Goal: Task Accomplishment & Management: Manage account settings

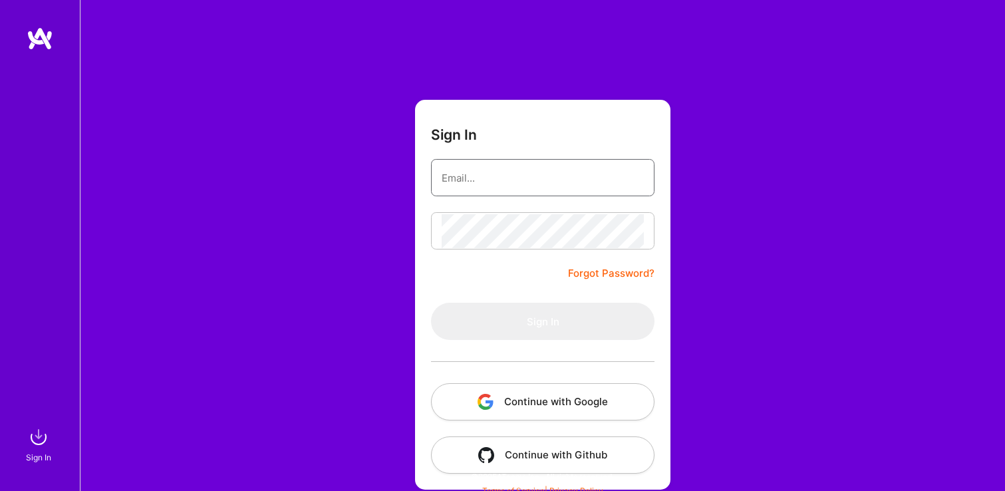
click at [463, 176] on input "email" at bounding box center [543, 178] width 202 height 34
type input "[EMAIL_ADDRESS][DOMAIN_NAME]"
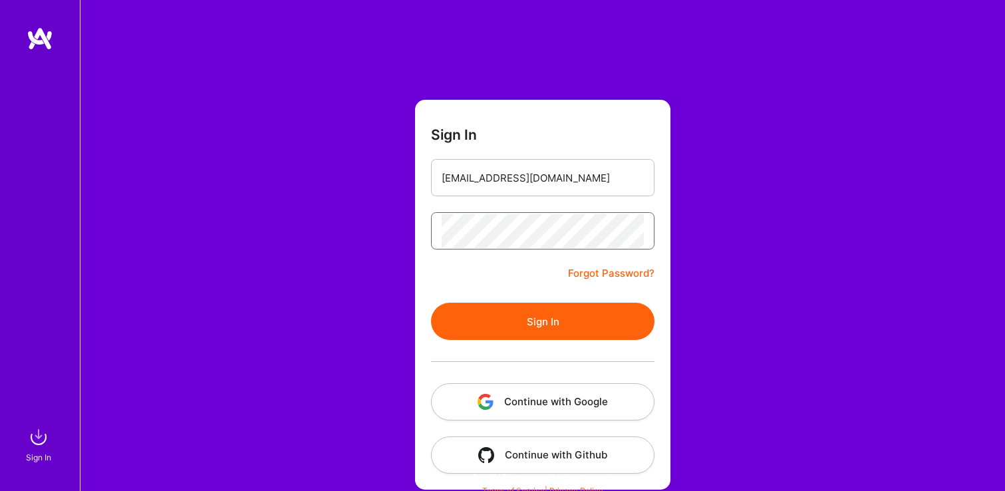
click at [431, 303] on button "Sign In" at bounding box center [542, 321] width 223 height 37
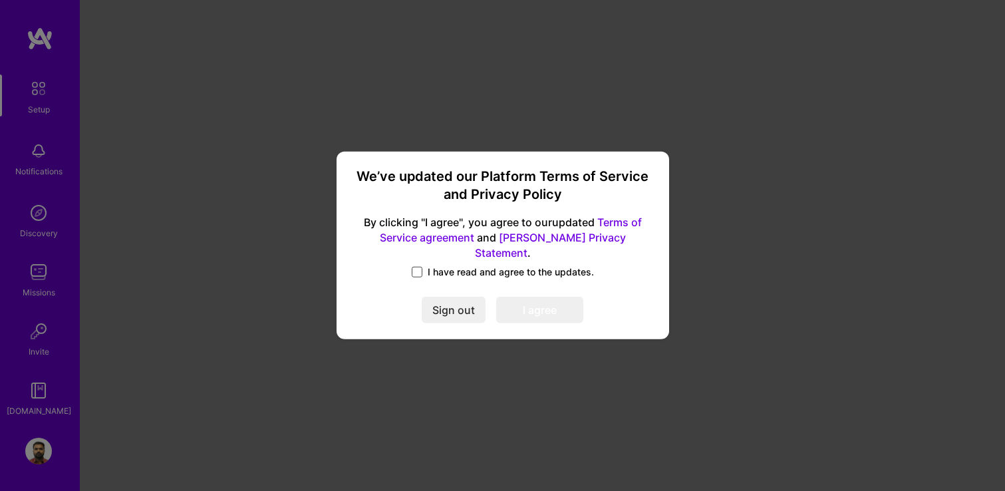
click at [421, 267] on span at bounding box center [417, 272] width 11 height 11
click at [0, 0] on input "I have read and agree to the updates." at bounding box center [0, 0] width 0 height 0
click at [527, 297] on button "I agree" at bounding box center [539, 310] width 87 height 27
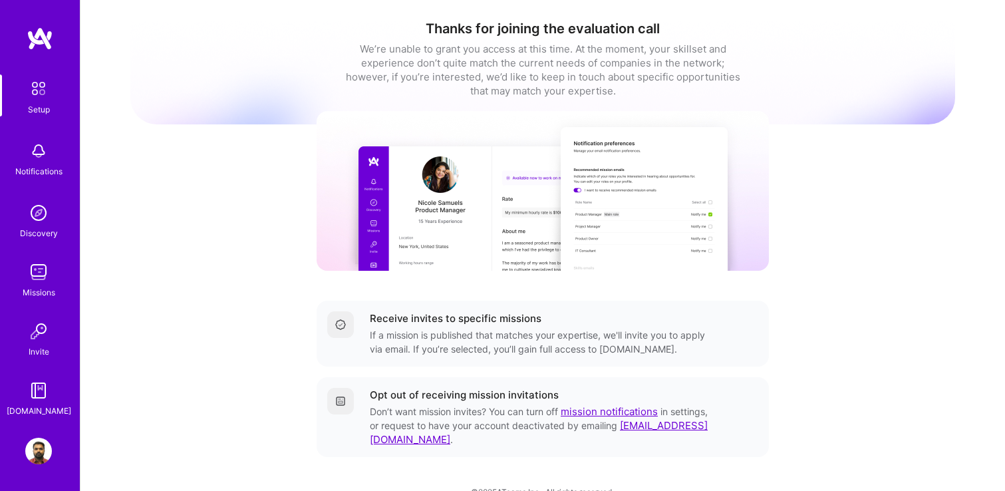
scroll to position [25, 0]
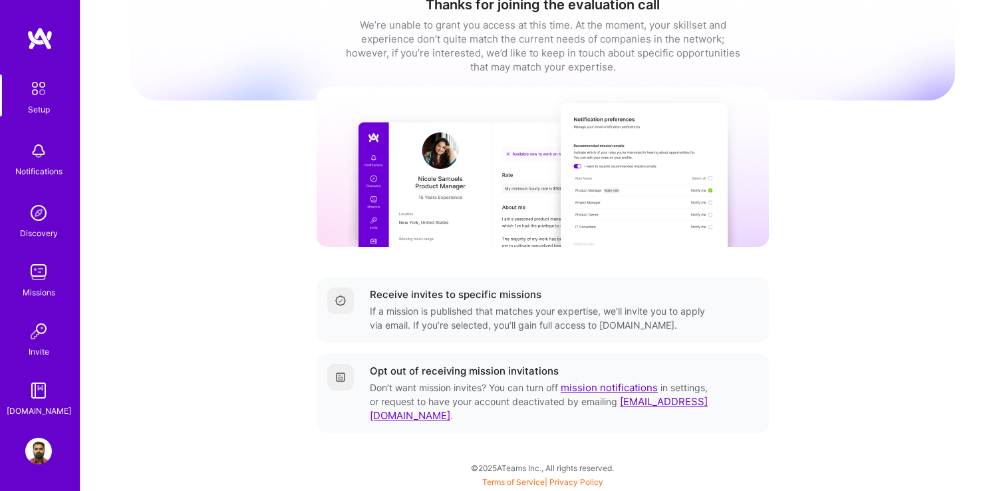
click at [41, 164] on div "Notifications" at bounding box center [38, 171] width 47 height 14
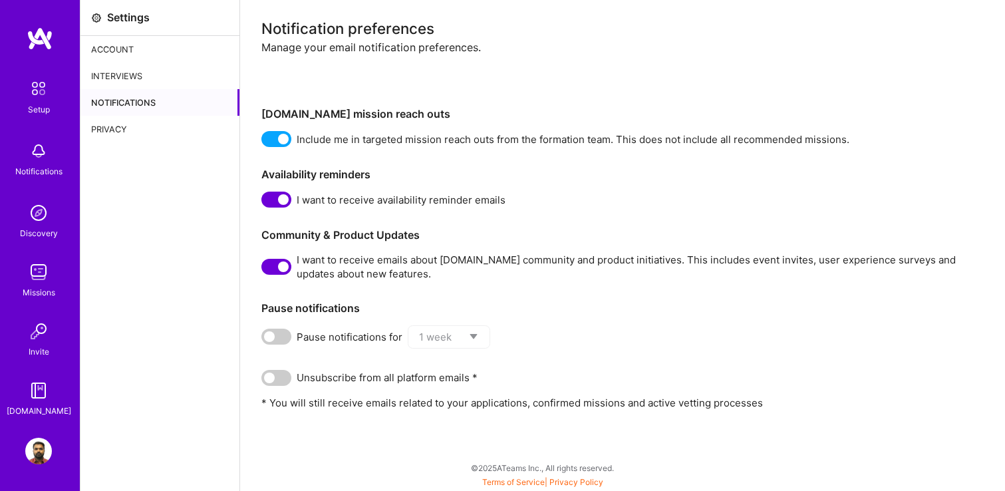
click at [145, 77] on div "Interviews" at bounding box center [159, 76] width 159 height 27
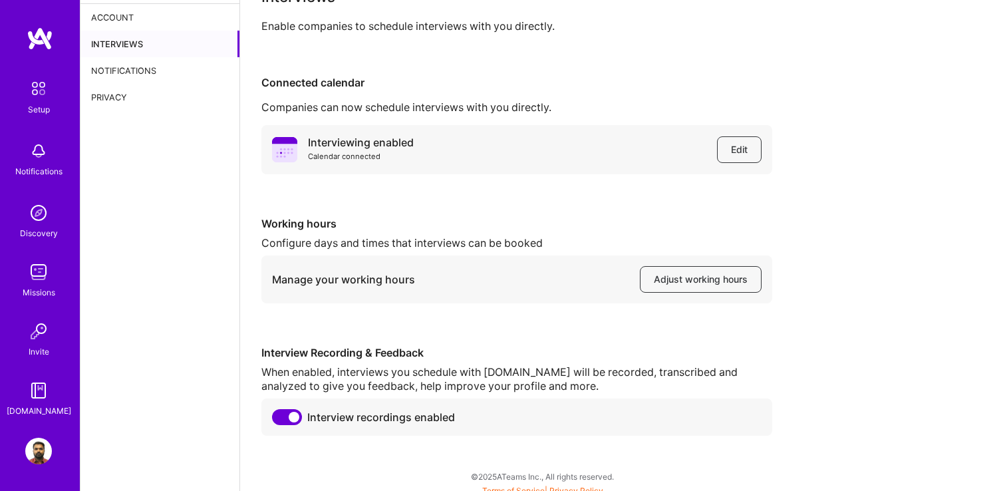
scroll to position [41, 0]
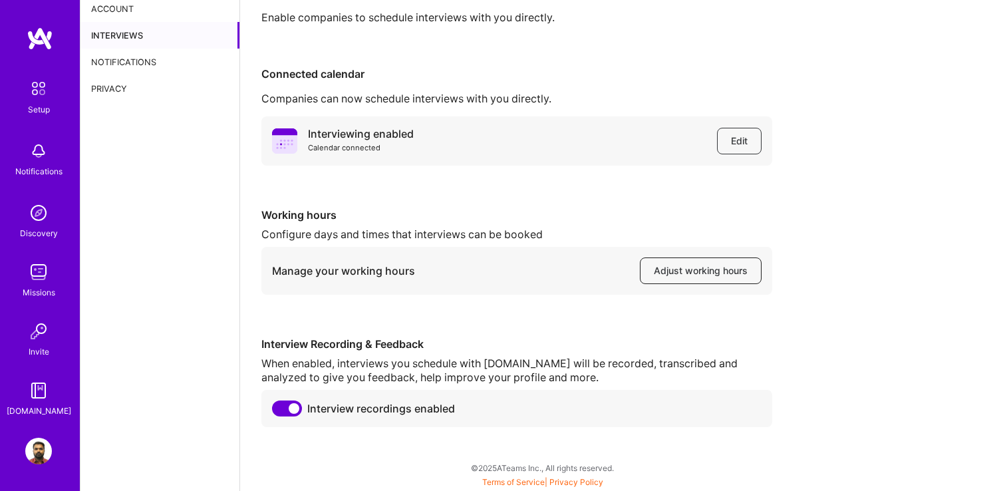
click at [681, 275] on span "Adjust working hours" at bounding box center [701, 270] width 94 height 13
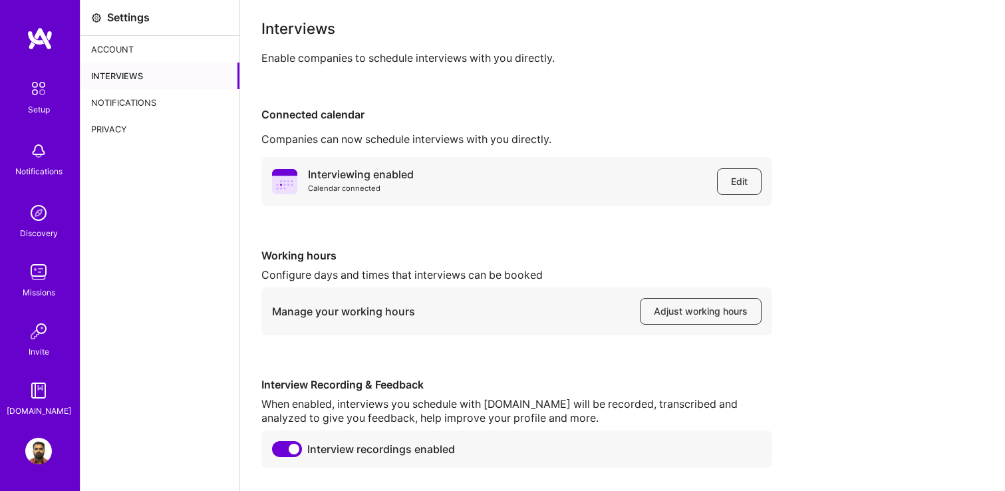
click at [132, 51] on div "Account" at bounding box center [159, 49] width 159 height 27
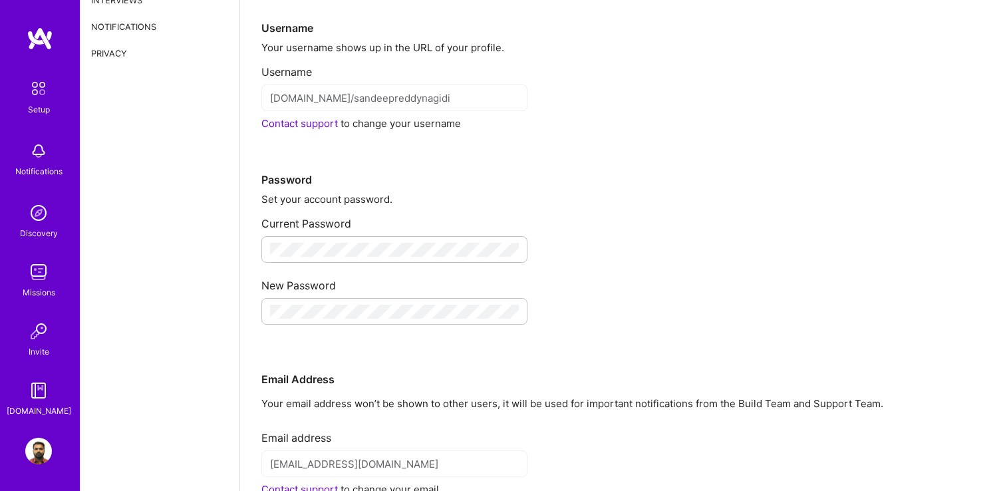
scroll to position [193, 0]
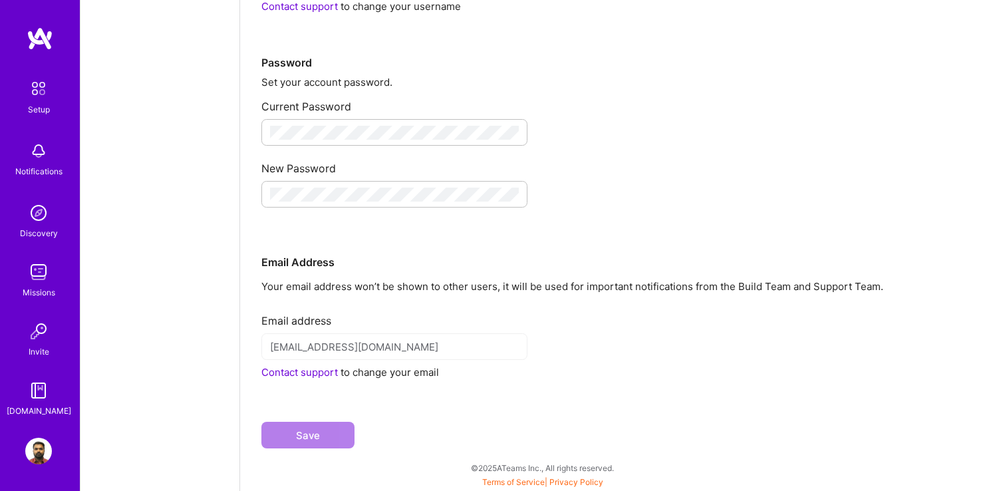
click at [44, 271] on img at bounding box center [38, 272] width 27 height 27
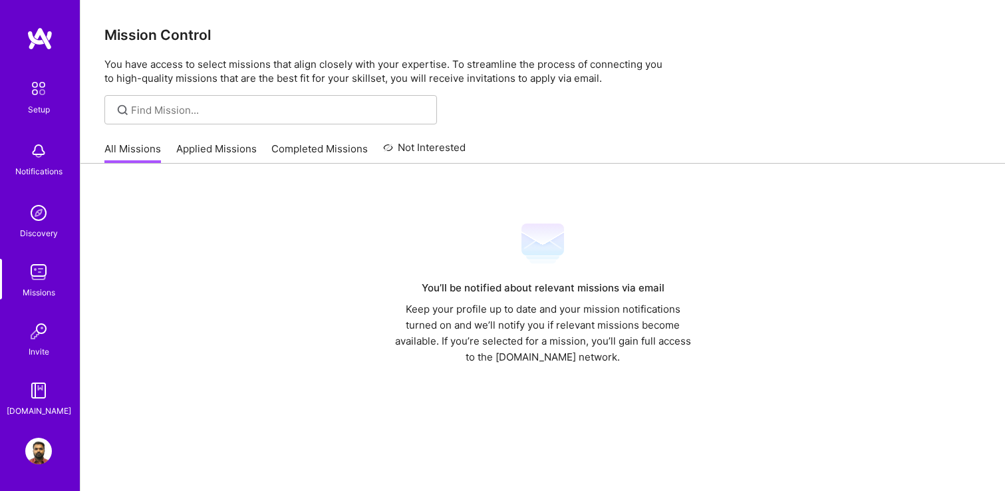
click at [215, 156] on link "Applied Missions" at bounding box center [216, 153] width 80 height 22
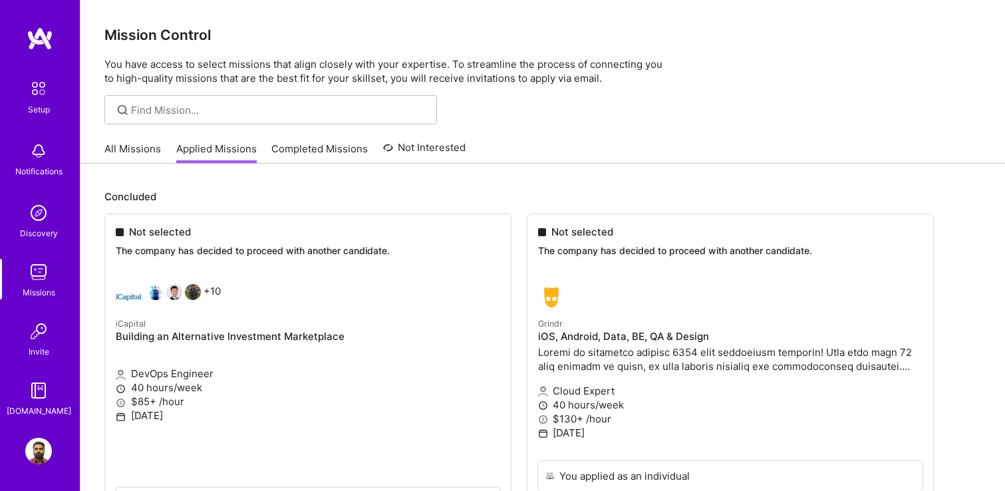
click at [322, 142] on link "Completed Missions" at bounding box center [319, 153] width 96 height 22
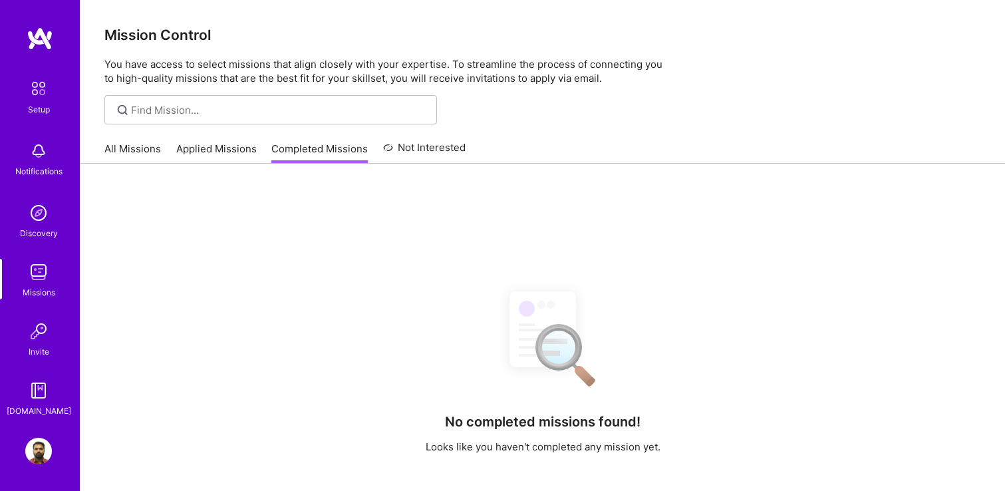
click at [162, 148] on div "All Missions Applied Missions Completed Missions Not Interested" at bounding box center [284, 148] width 361 height 29
click at [146, 151] on link "All Missions" at bounding box center [132, 153] width 57 height 22
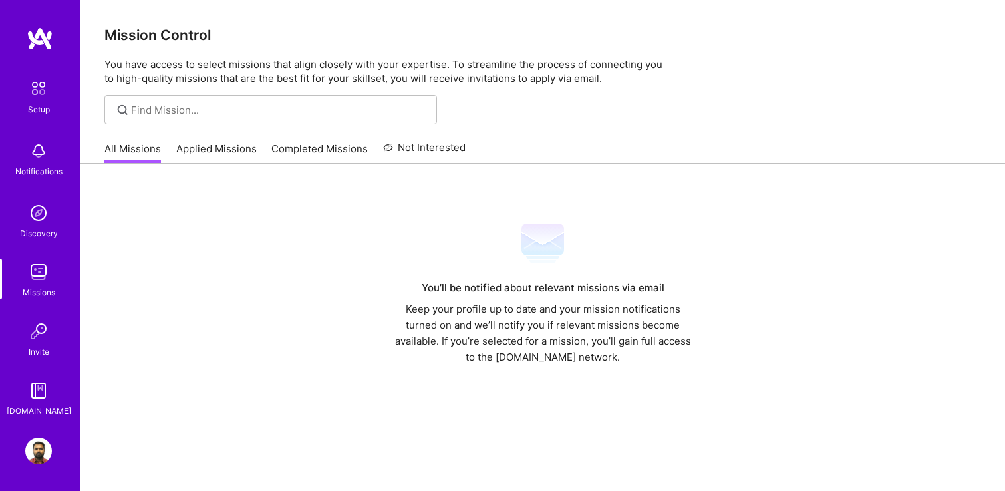
click at [440, 148] on link "Not Interested" at bounding box center [424, 152] width 83 height 24
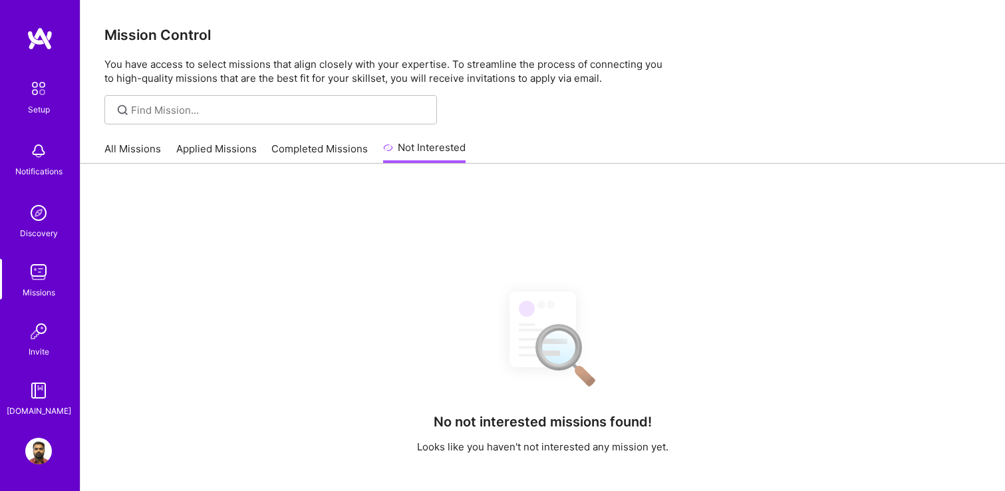
click at [41, 392] on img at bounding box center [38, 390] width 27 height 27
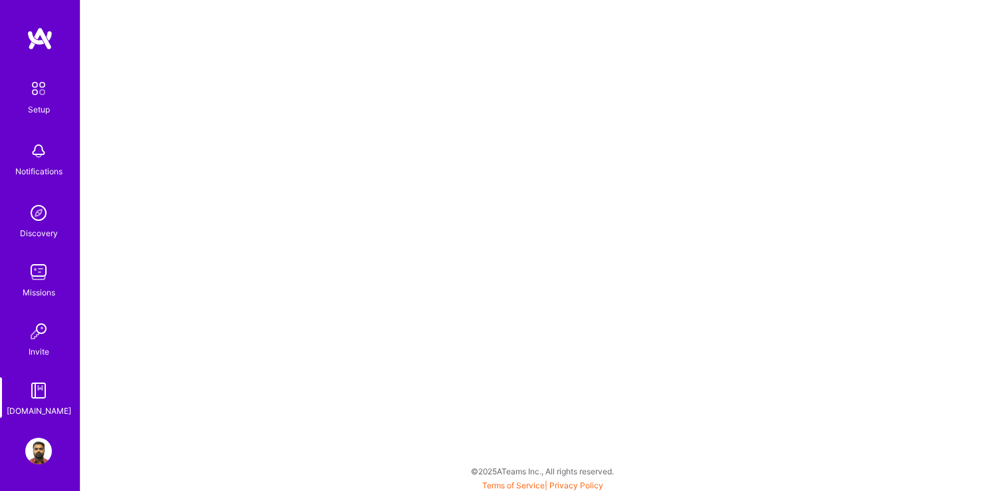
scroll to position [3, 0]
click at [47, 448] on img at bounding box center [38, 451] width 27 height 27
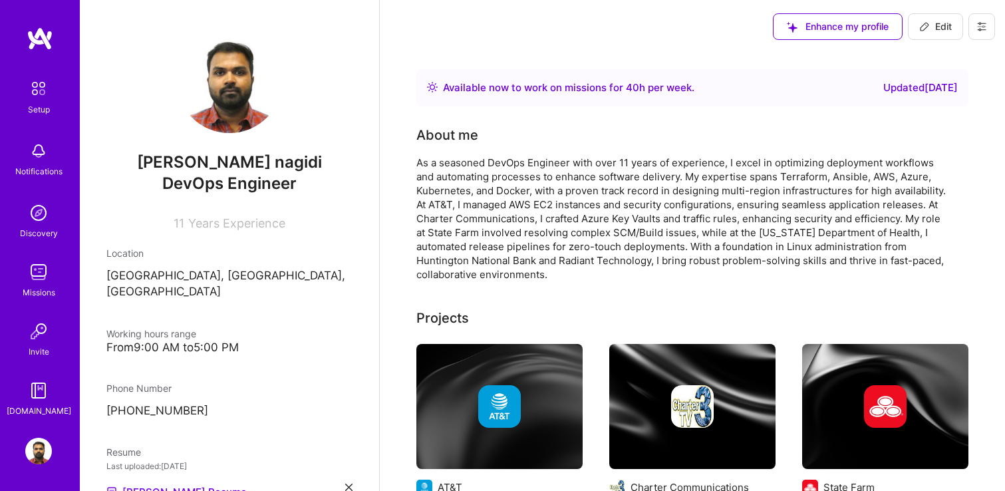
click at [442, 91] on div "Available now to work on missions for 40 h per week ." at bounding box center [560, 88] width 267 height 16
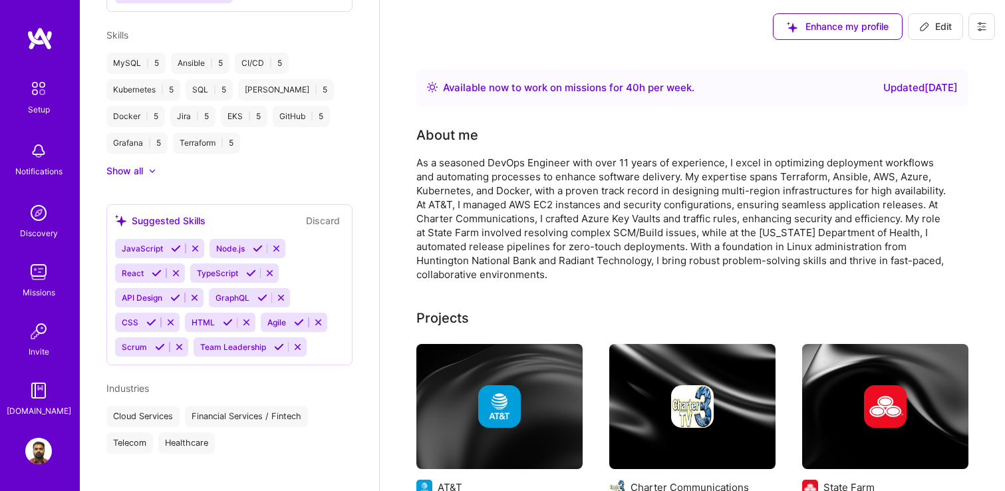
click at [930, 33] on span "Edit" at bounding box center [935, 26] width 33 height 13
select select "US"
select select "Right Now"
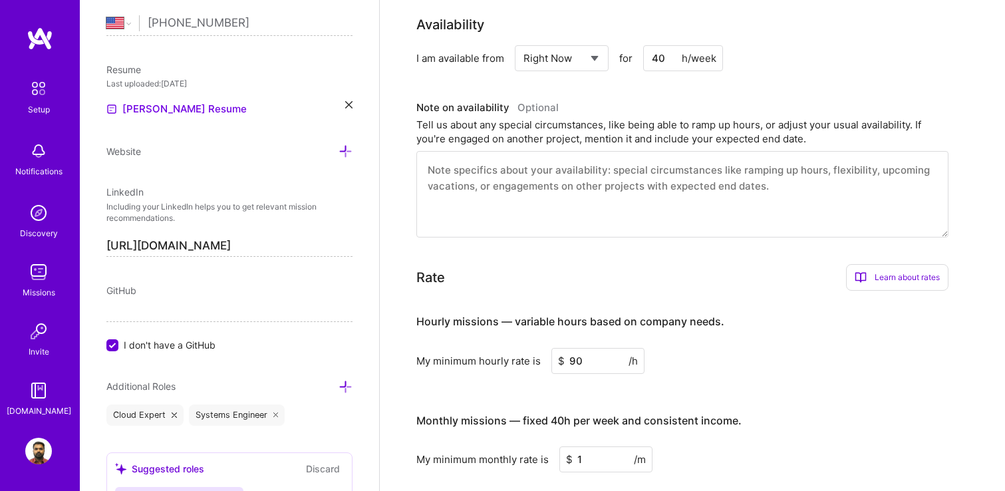
scroll to position [344, 0]
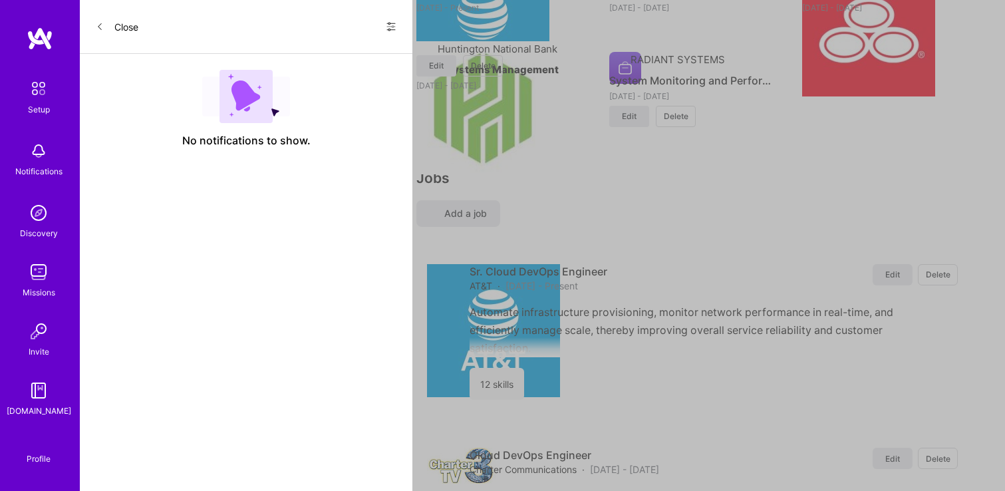
scroll to position [3, 0]
